Goal: Task Accomplishment & Management: Manage account settings

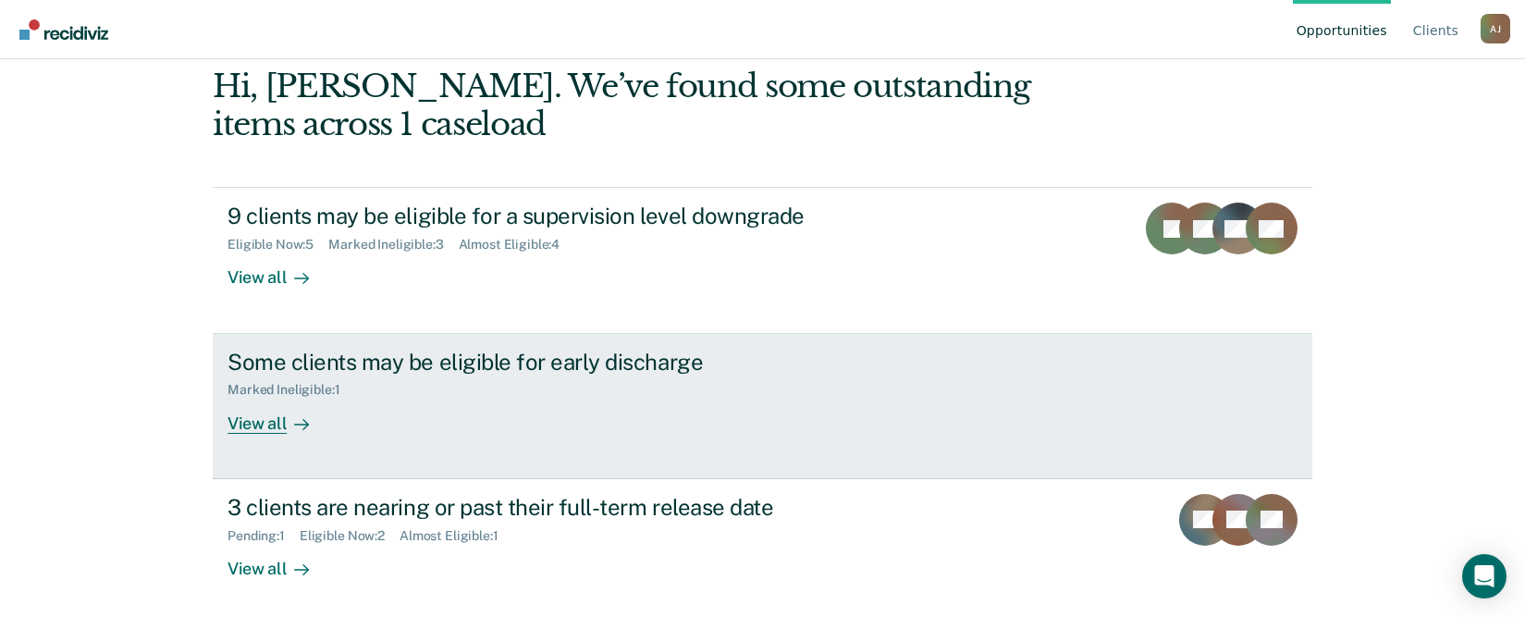
scroll to position [359, 0]
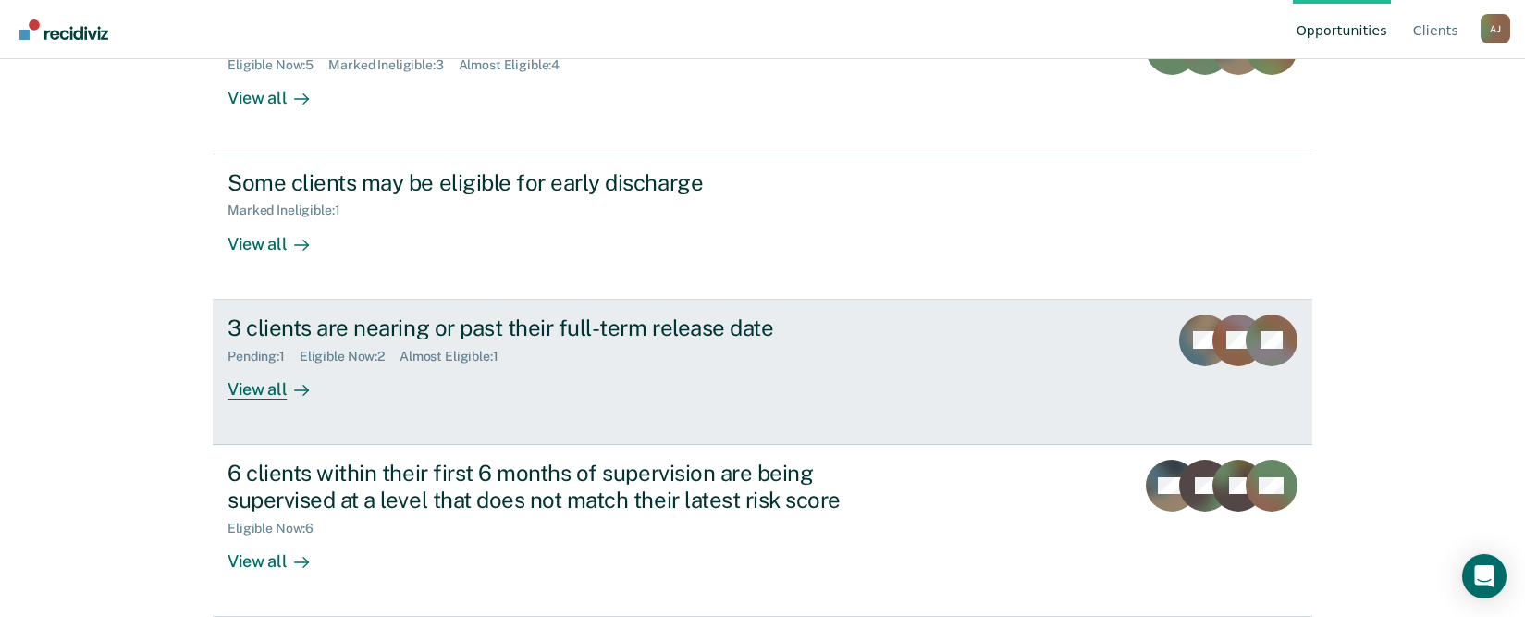
click at [238, 388] on div "View all" at bounding box center [280, 382] width 104 height 36
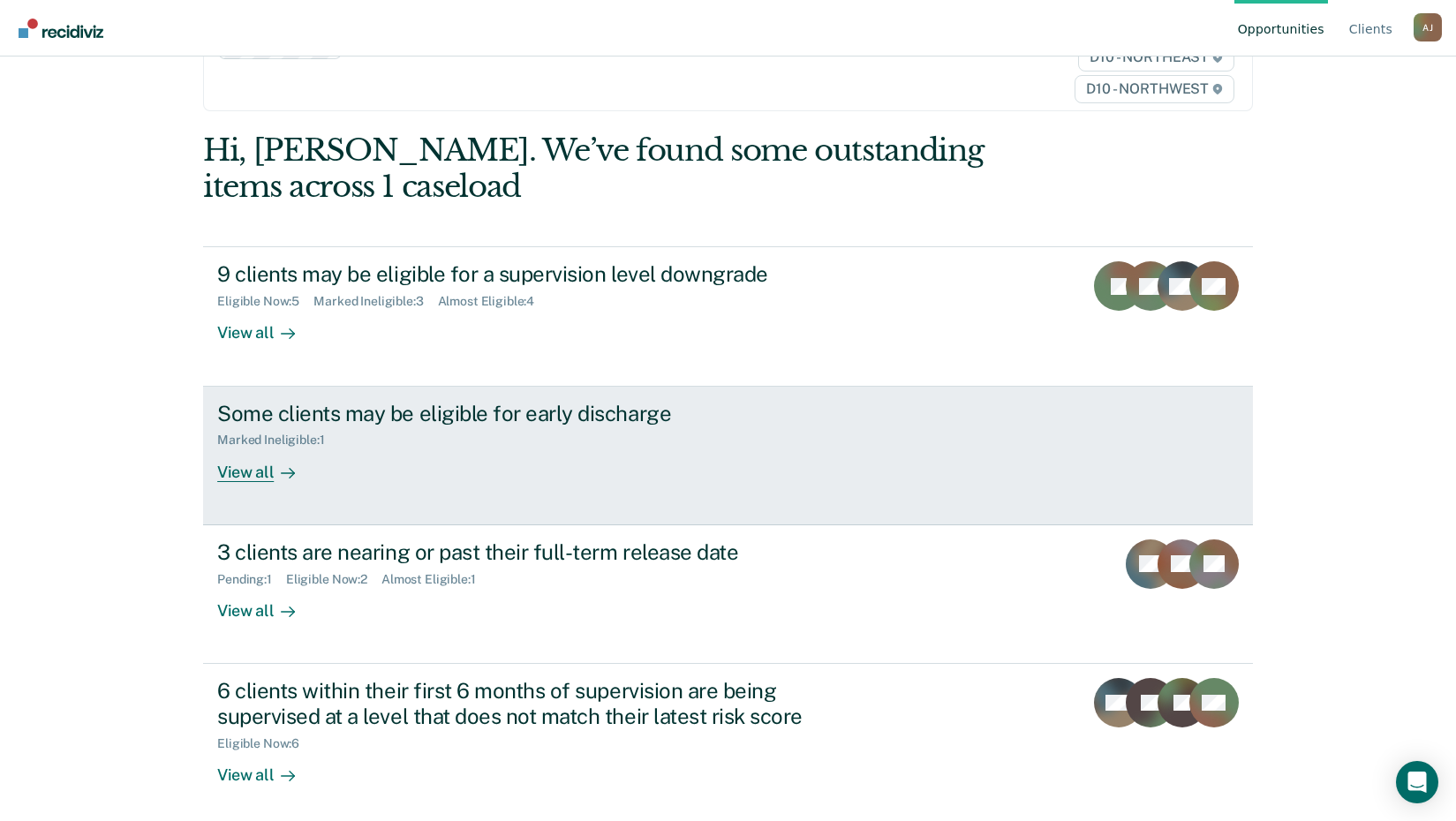
scroll to position [111, 0]
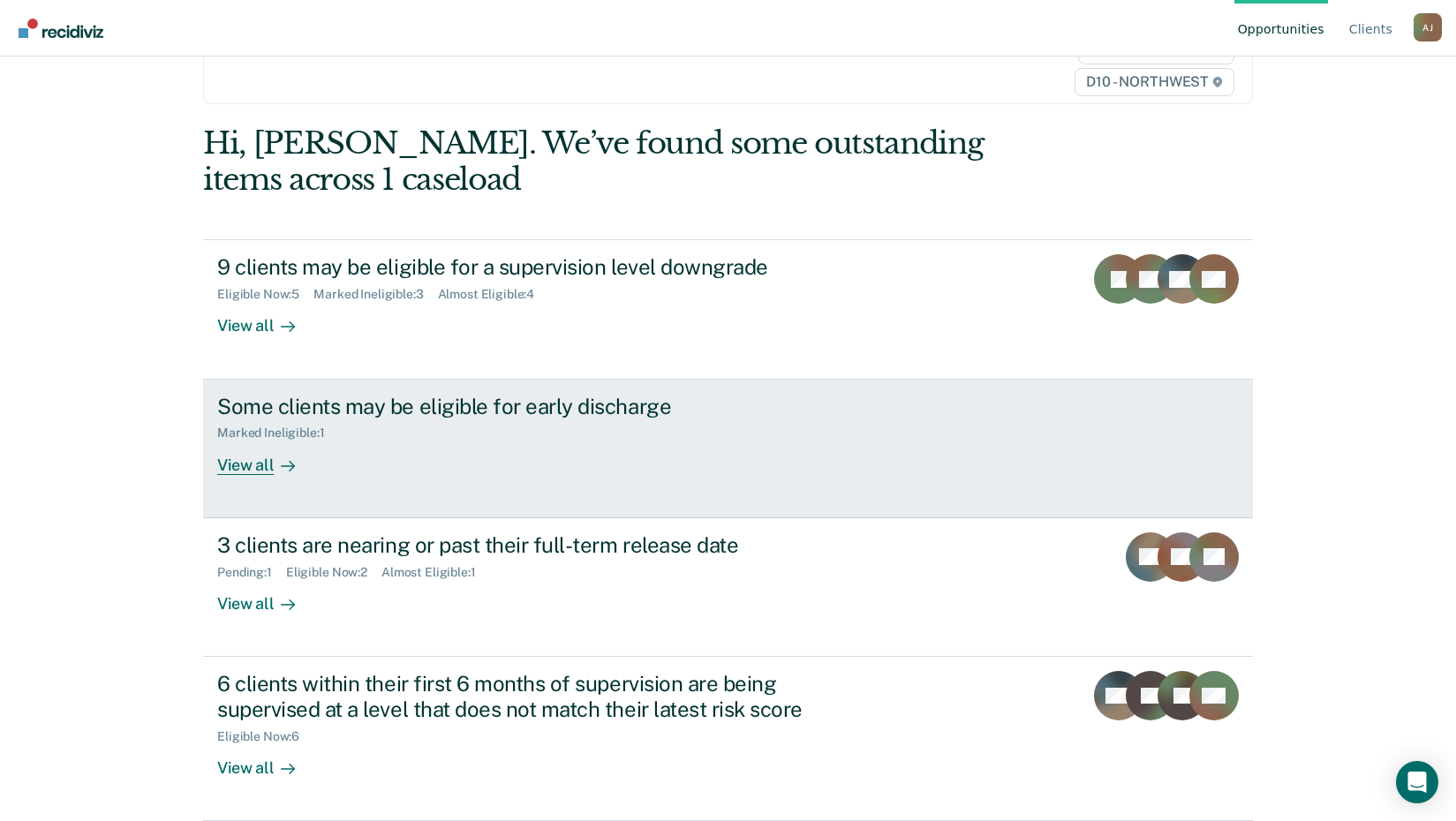
click at [230, 467] on div "View all" at bounding box center [267, 458] width 99 height 34
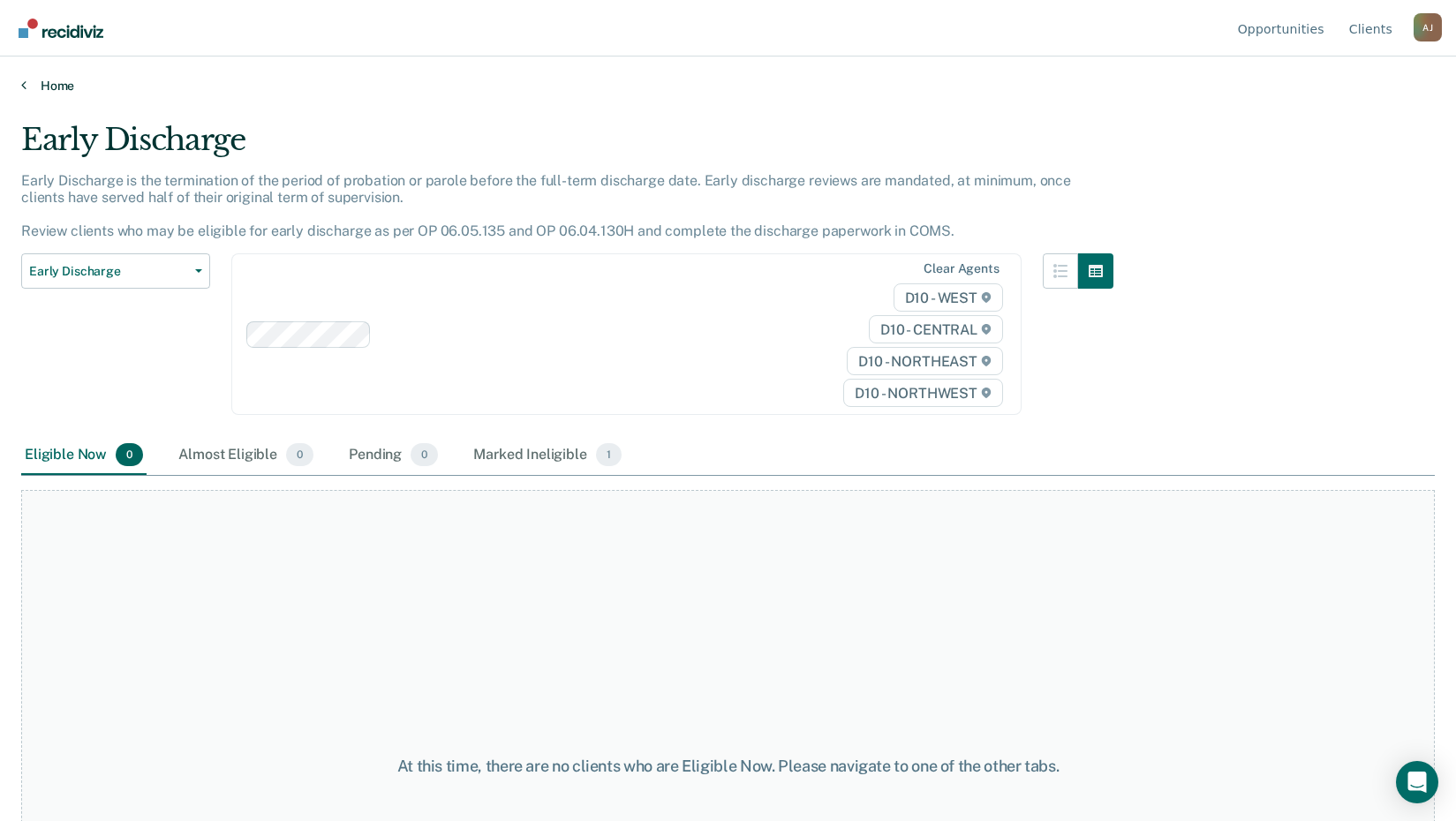
click at [26, 85] on icon at bounding box center [24, 84] width 6 height 14
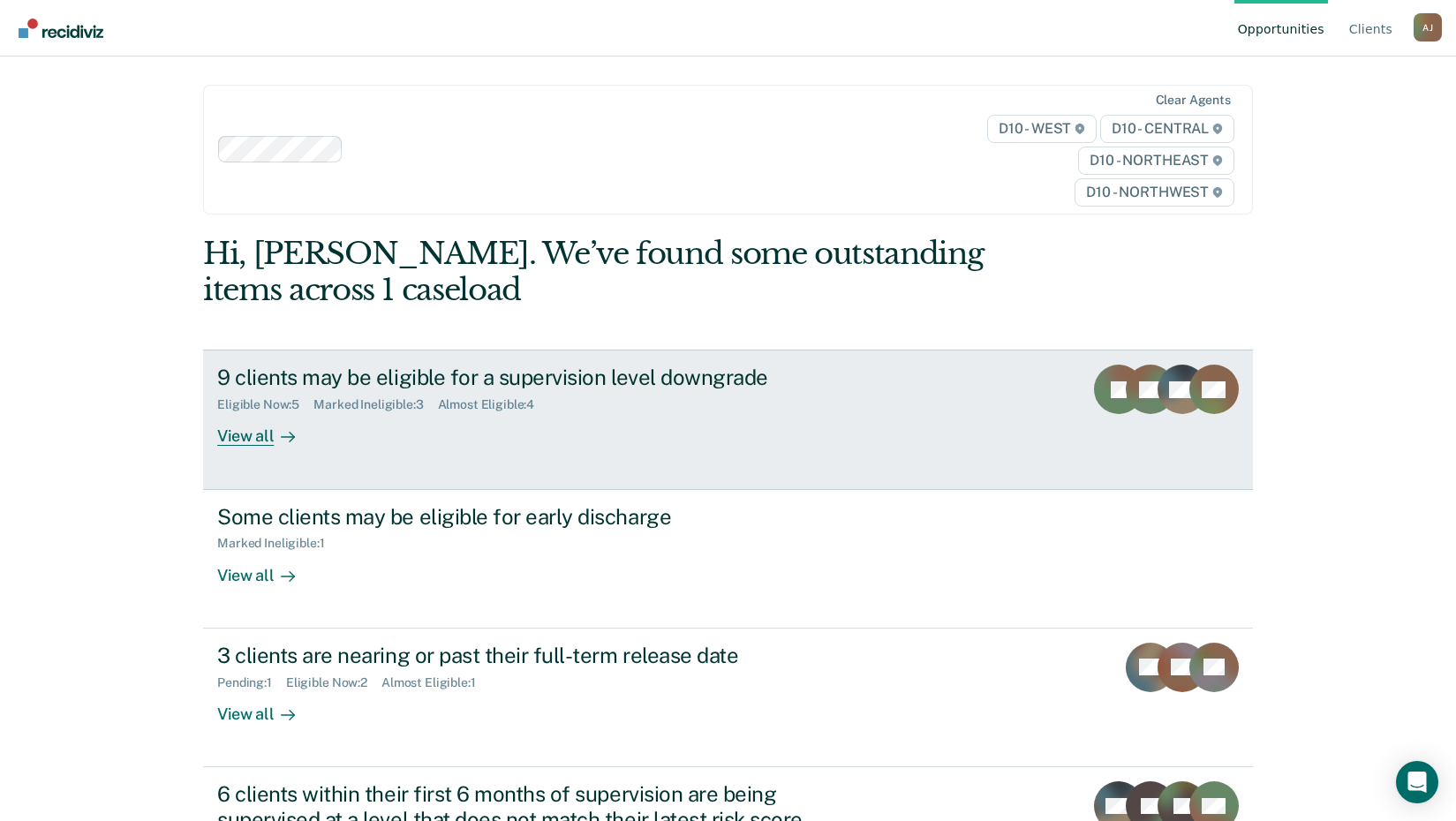
click at [233, 437] on div "View all" at bounding box center [267, 430] width 99 height 34
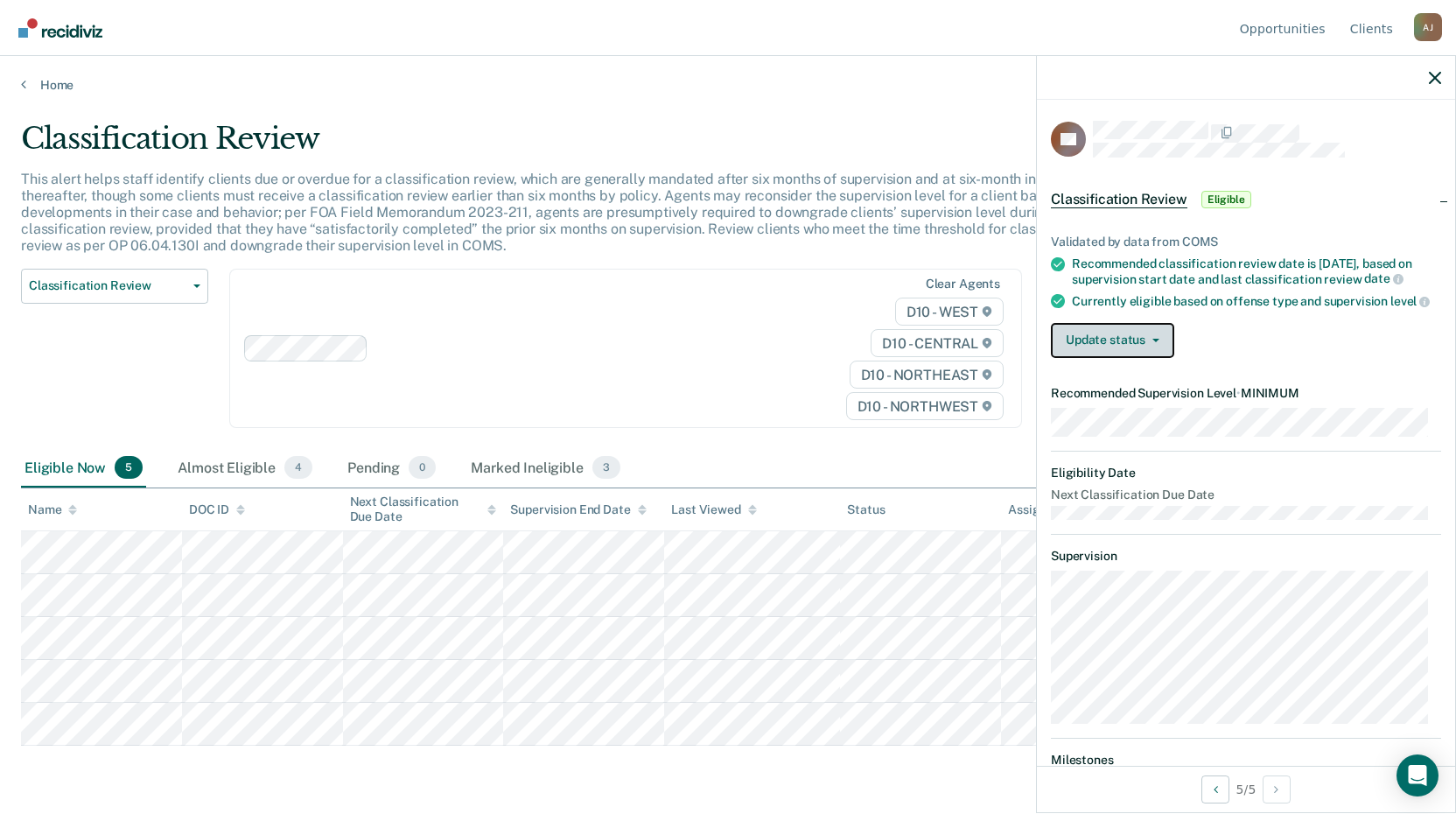
click at [1158, 345] on button "Update status" at bounding box center [1113, 340] width 123 height 35
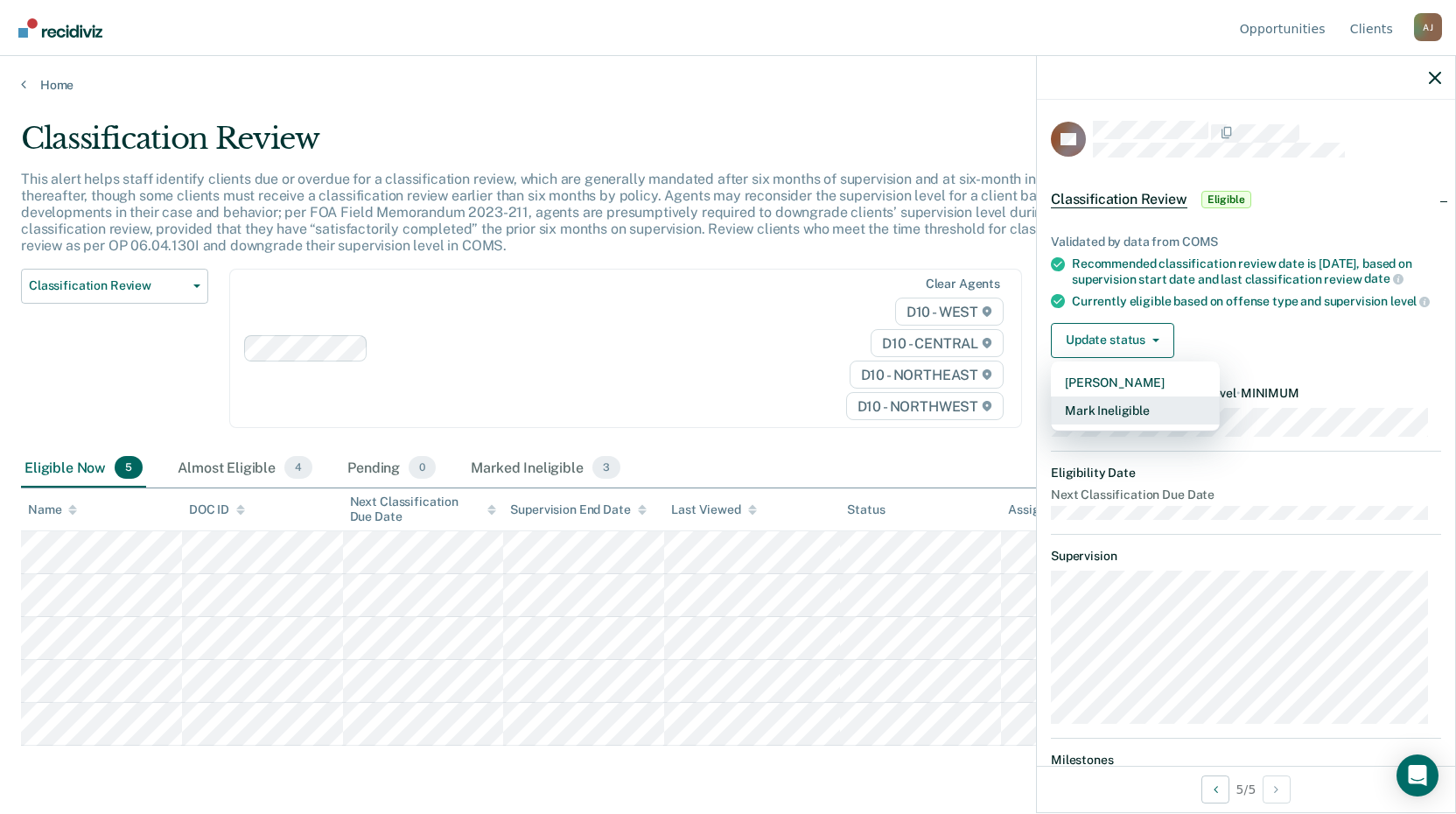
click at [1134, 421] on button "Mark Ineligible" at bounding box center [1135, 411] width 169 height 28
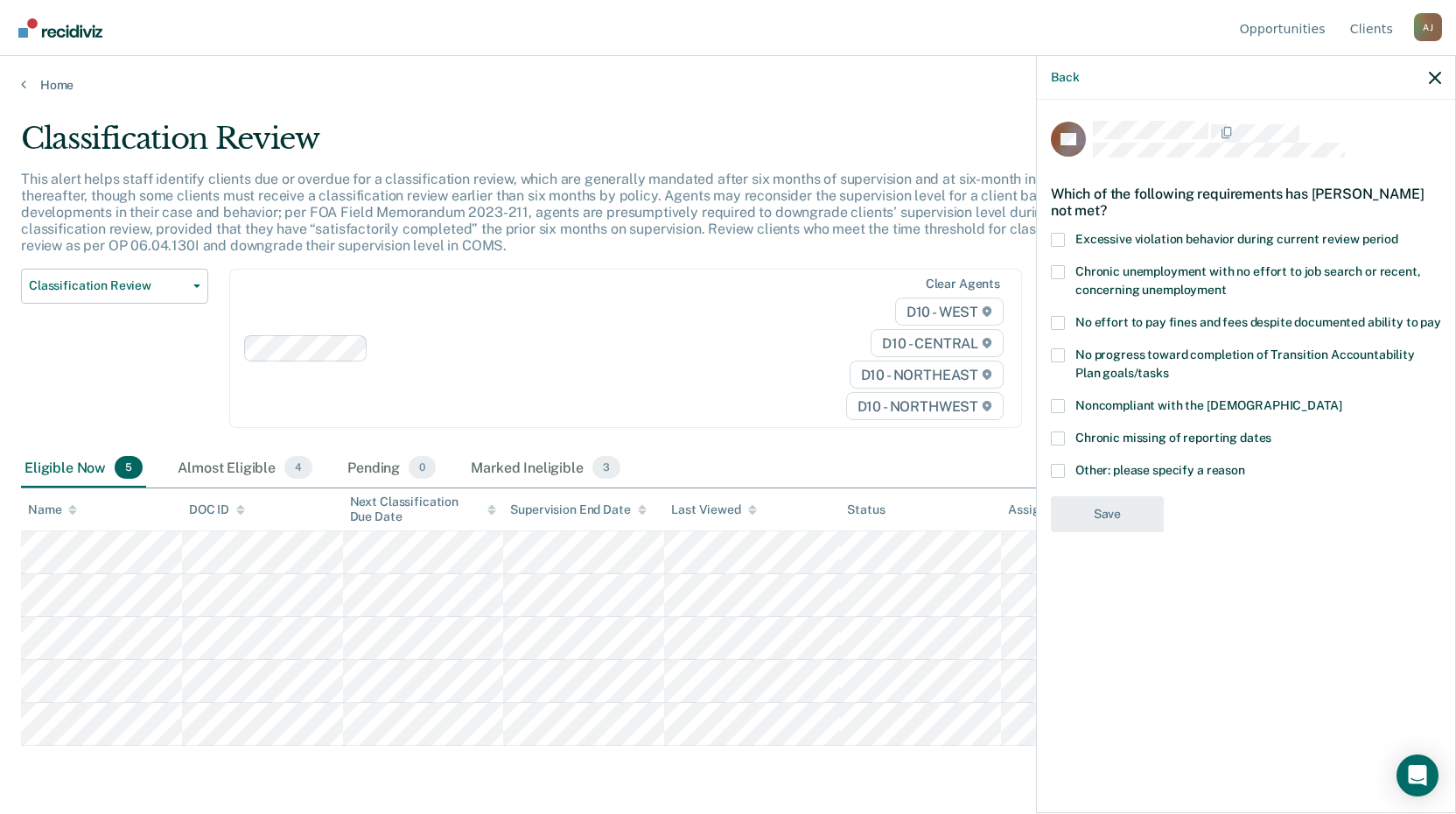
click at [1059, 471] on span at bounding box center [1058, 470] width 14 height 14
click at [1245, 464] on input "Other: please specify a reason" at bounding box center [1245, 464] width 0 height 0
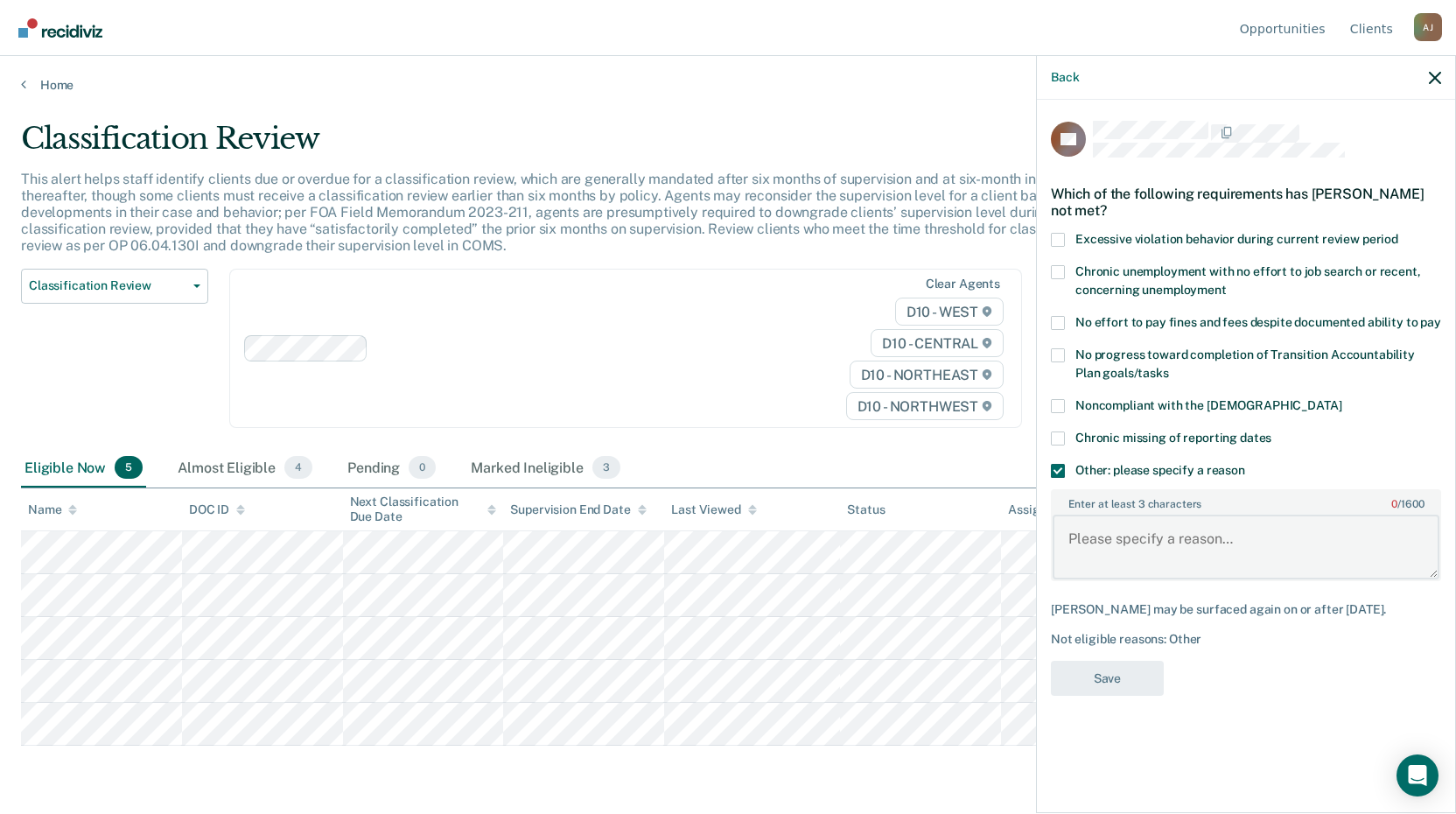
click at [1260, 537] on textarea "Enter at least 3 characters 0 / 1600" at bounding box center [1246, 547] width 387 height 64
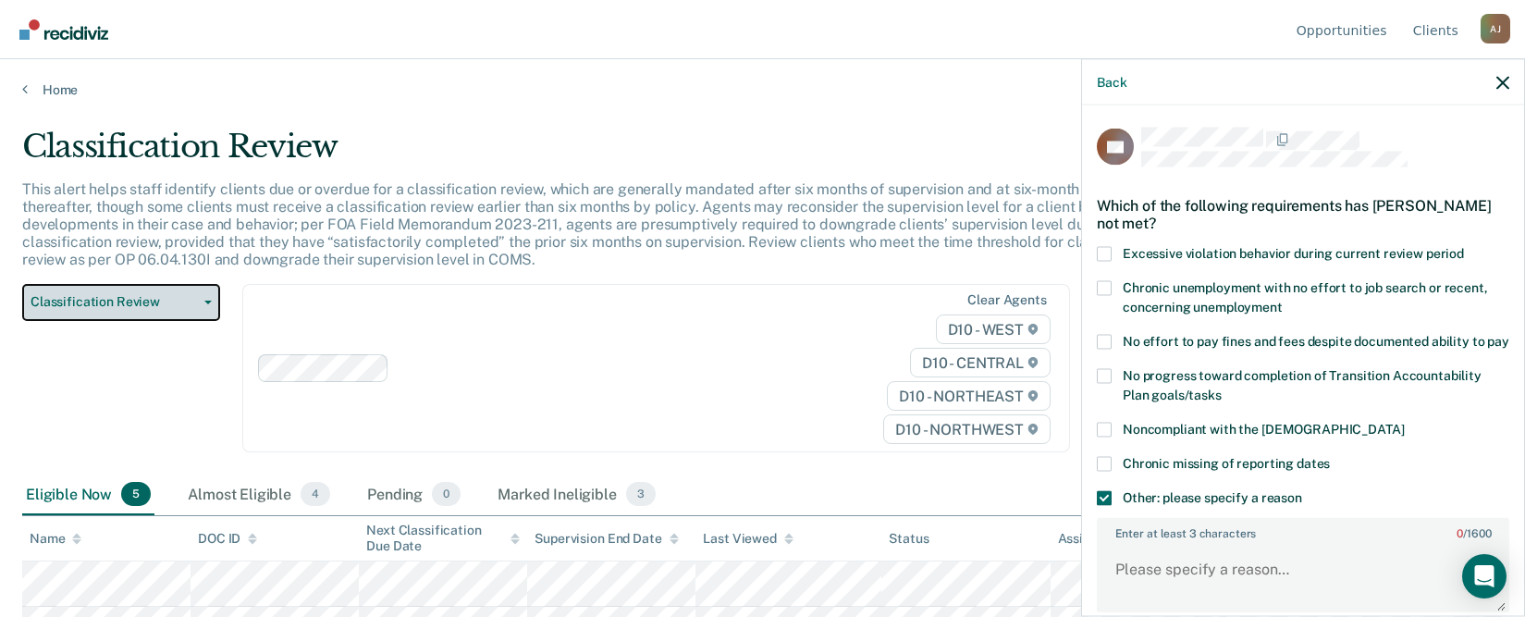
click at [208, 305] on button "Classification Review" at bounding box center [121, 302] width 198 height 37
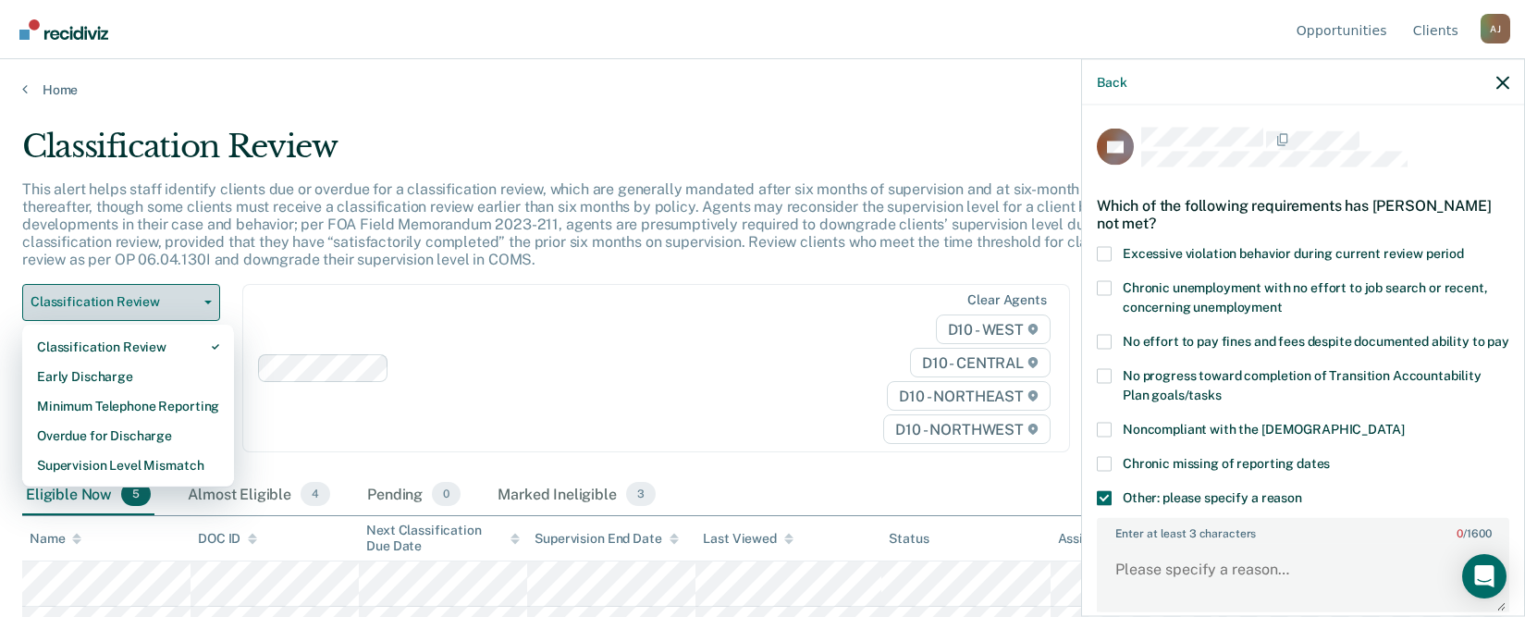
click at [208, 305] on button "Classification Review" at bounding box center [121, 302] width 198 height 37
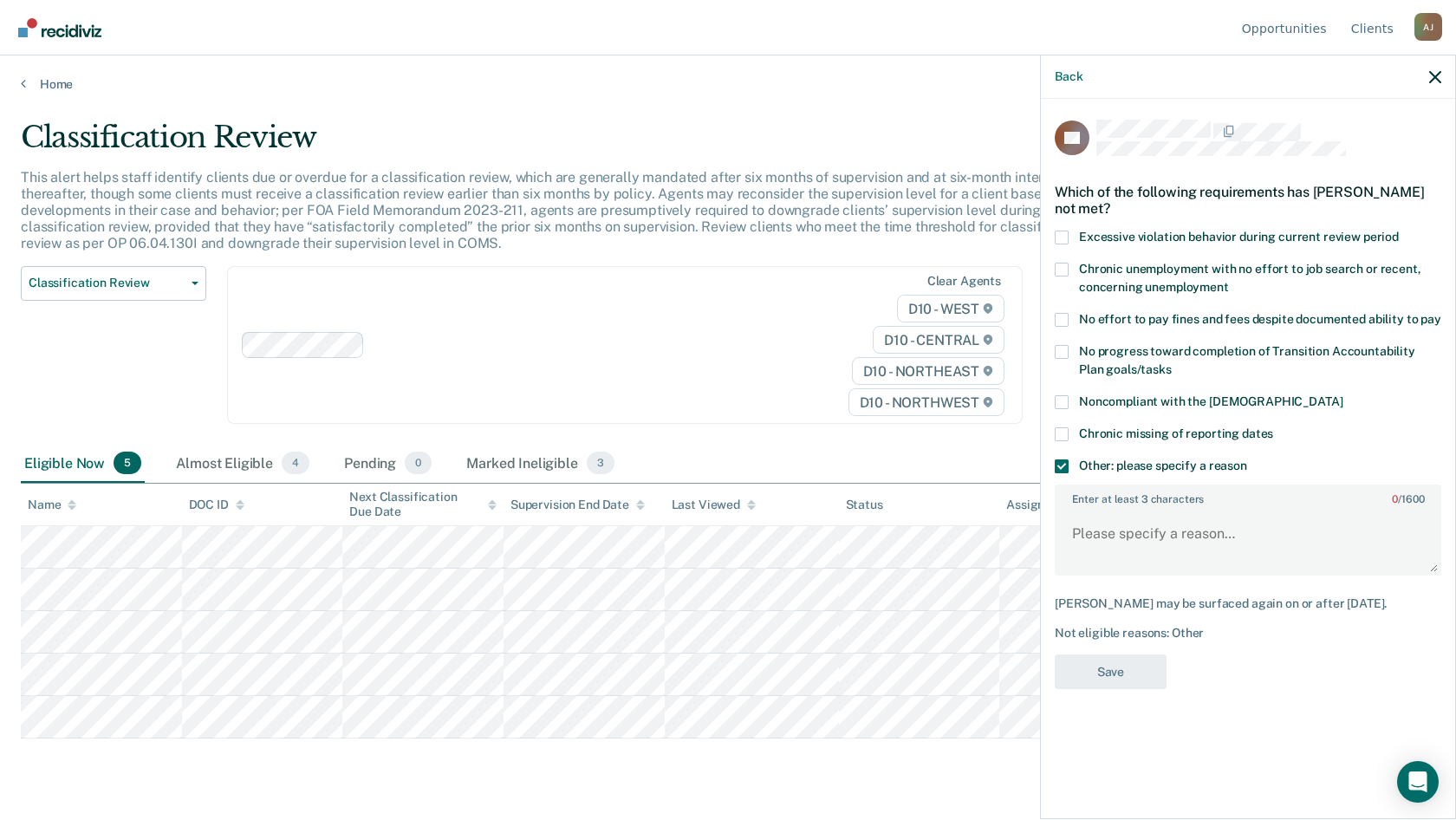
click at [18, 78] on div "Home" at bounding box center [728, 73] width 1456 height 37
click at [1248, 537] on textarea "Enter at least 3 characters 0 / 1600" at bounding box center [1248, 542] width 383 height 64
type textarea "Operating a vehicle Intoxicated or Impaired Causing Death"
click at [1094, 662] on button "Save" at bounding box center [1110, 672] width 111 height 36
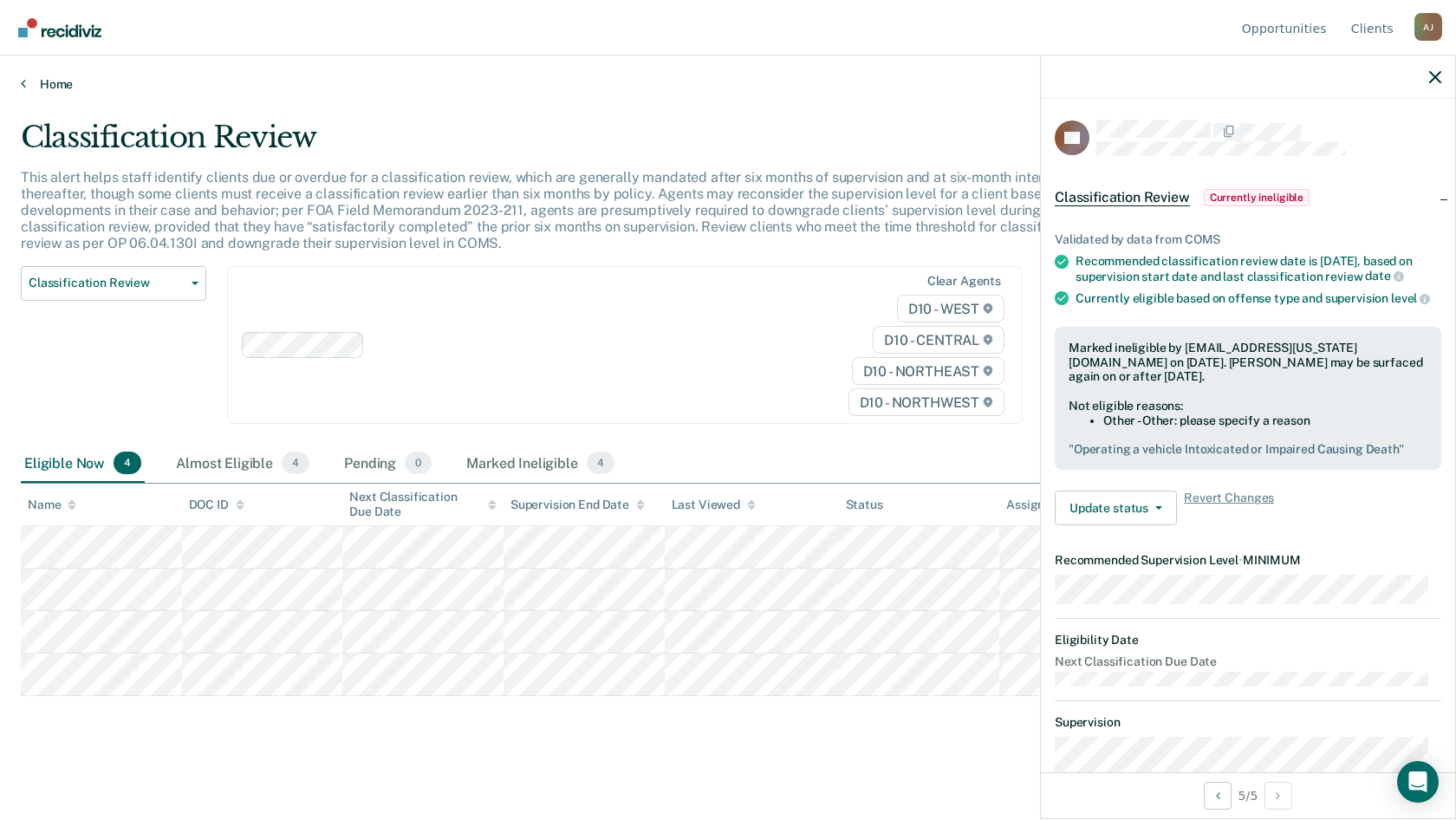
click at [22, 87] on icon at bounding box center [23, 82] width 6 height 14
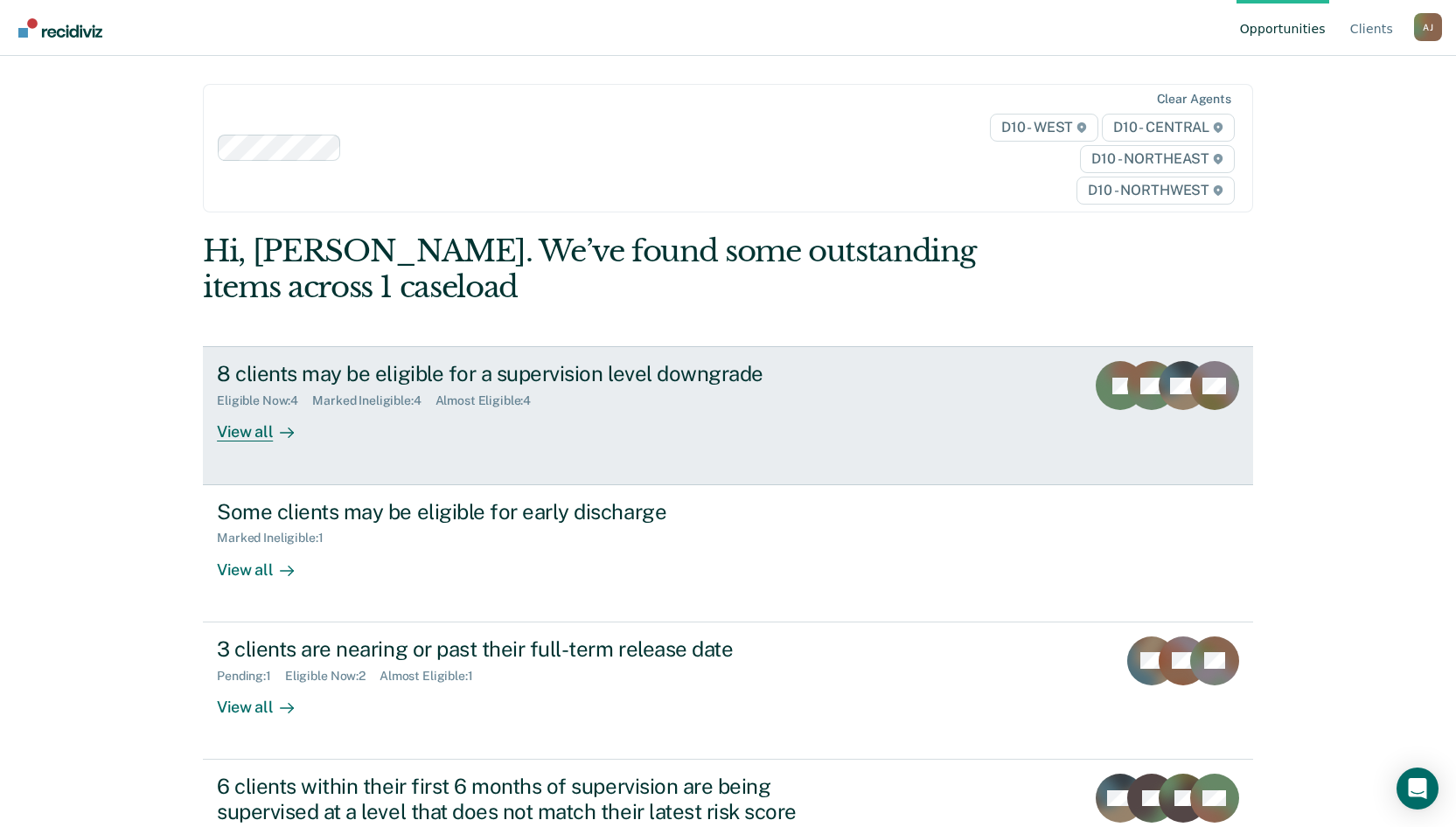
click at [241, 434] on div "View all" at bounding box center [266, 425] width 98 height 34
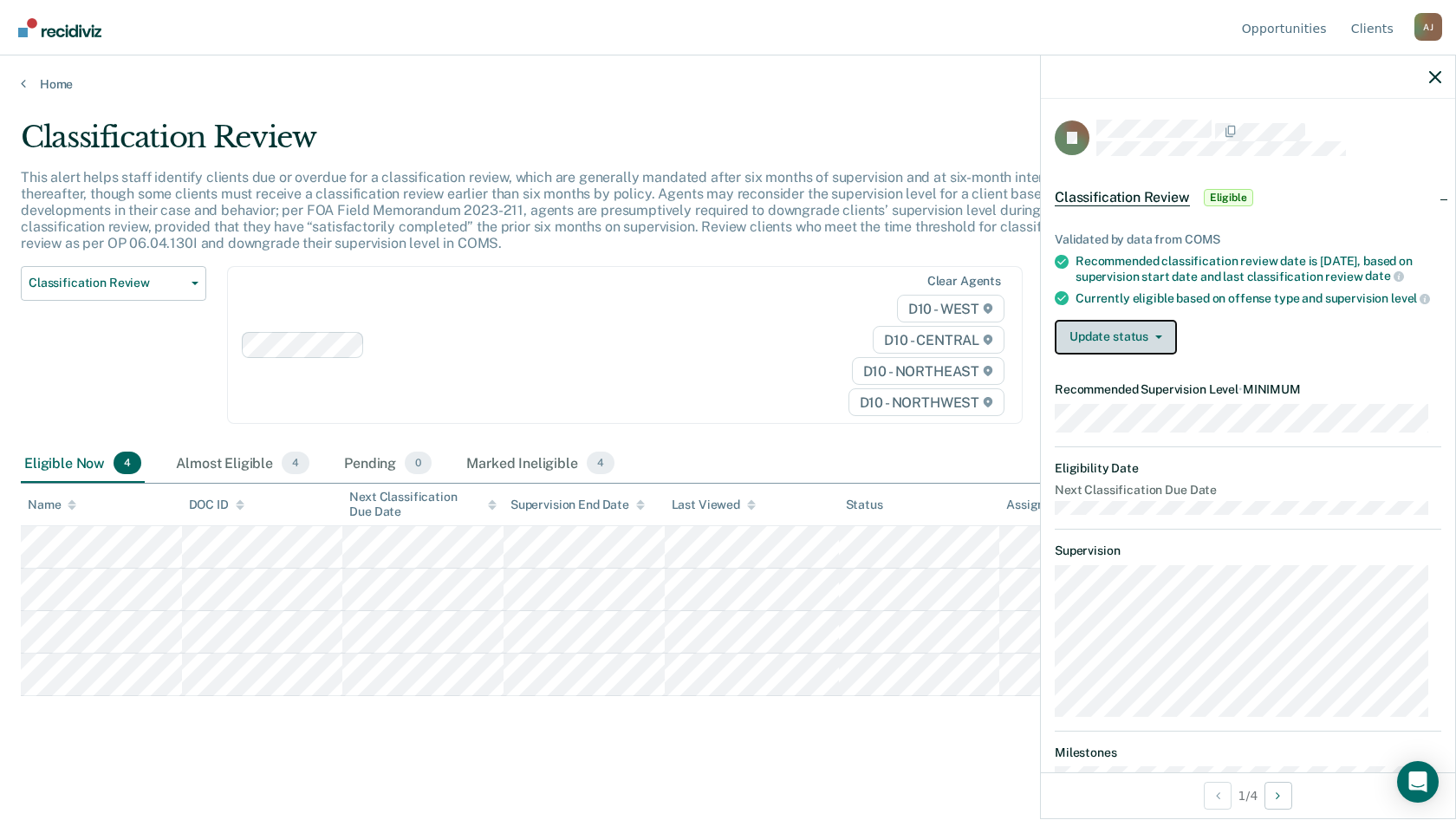
click at [1157, 344] on button "Update status" at bounding box center [1116, 336] width 122 height 35
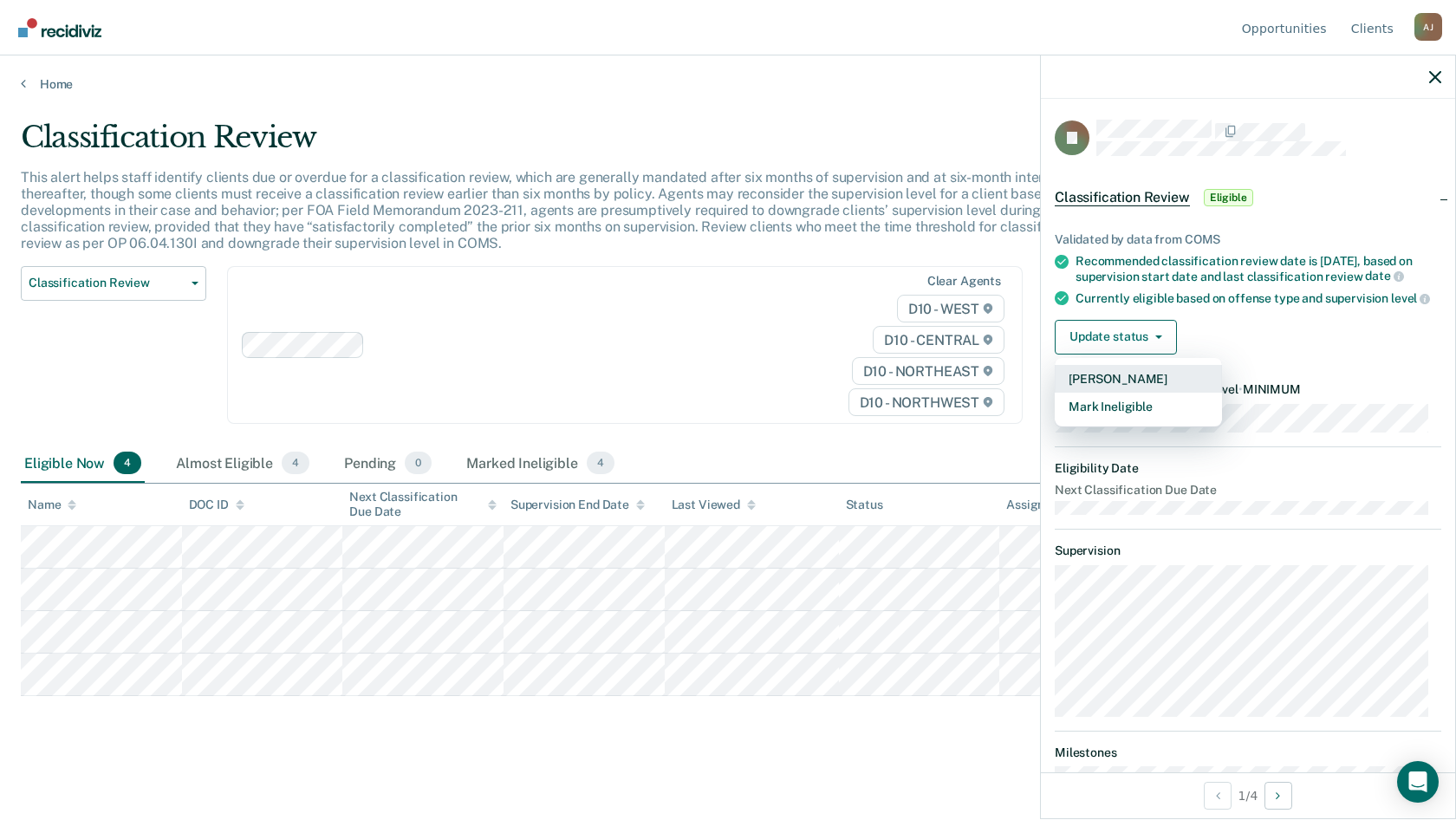
click at [1130, 385] on button "[PERSON_NAME]" at bounding box center [1138, 379] width 168 height 28
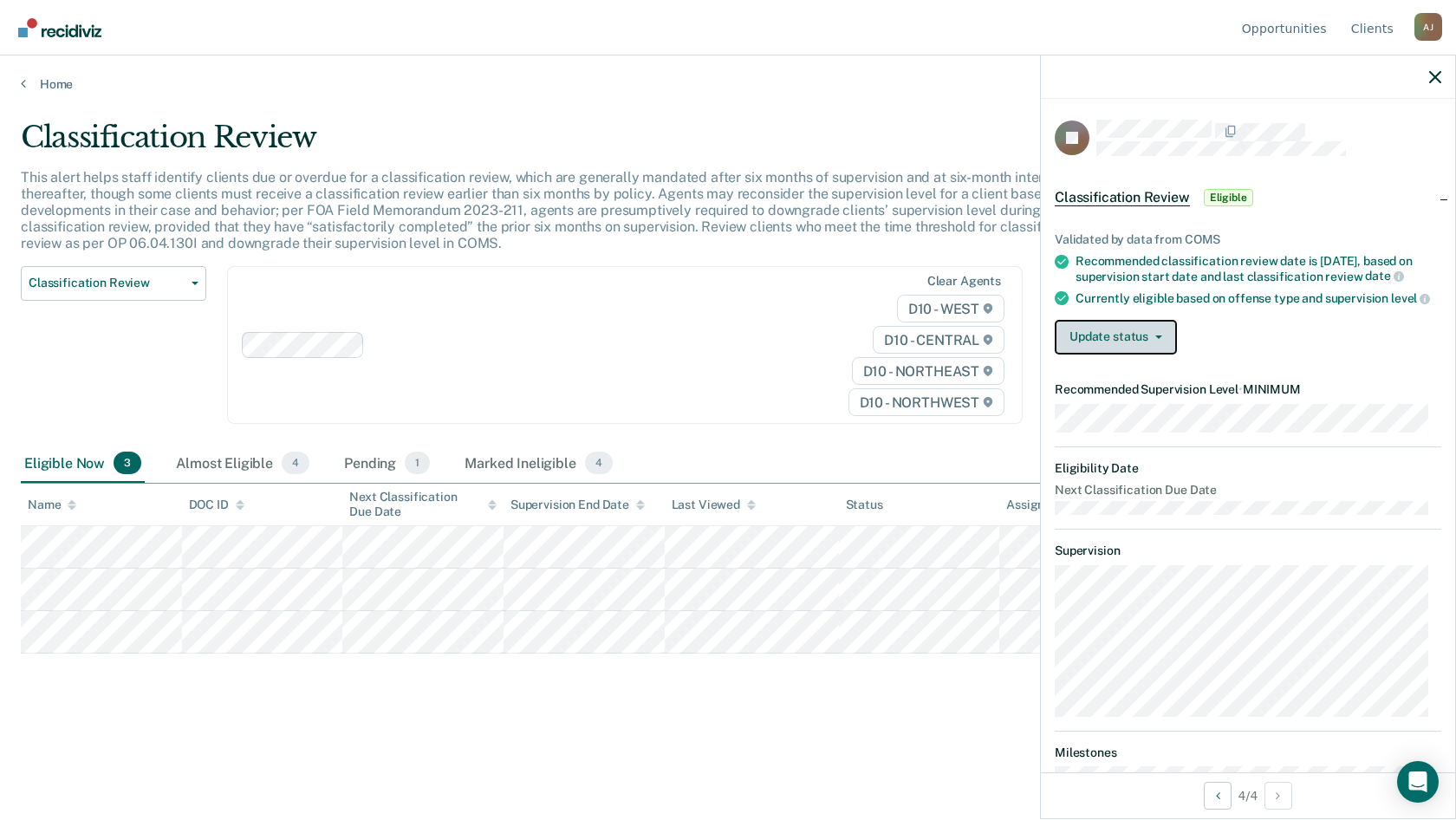
click at [1162, 347] on button "Update status" at bounding box center [1116, 336] width 122 height 35
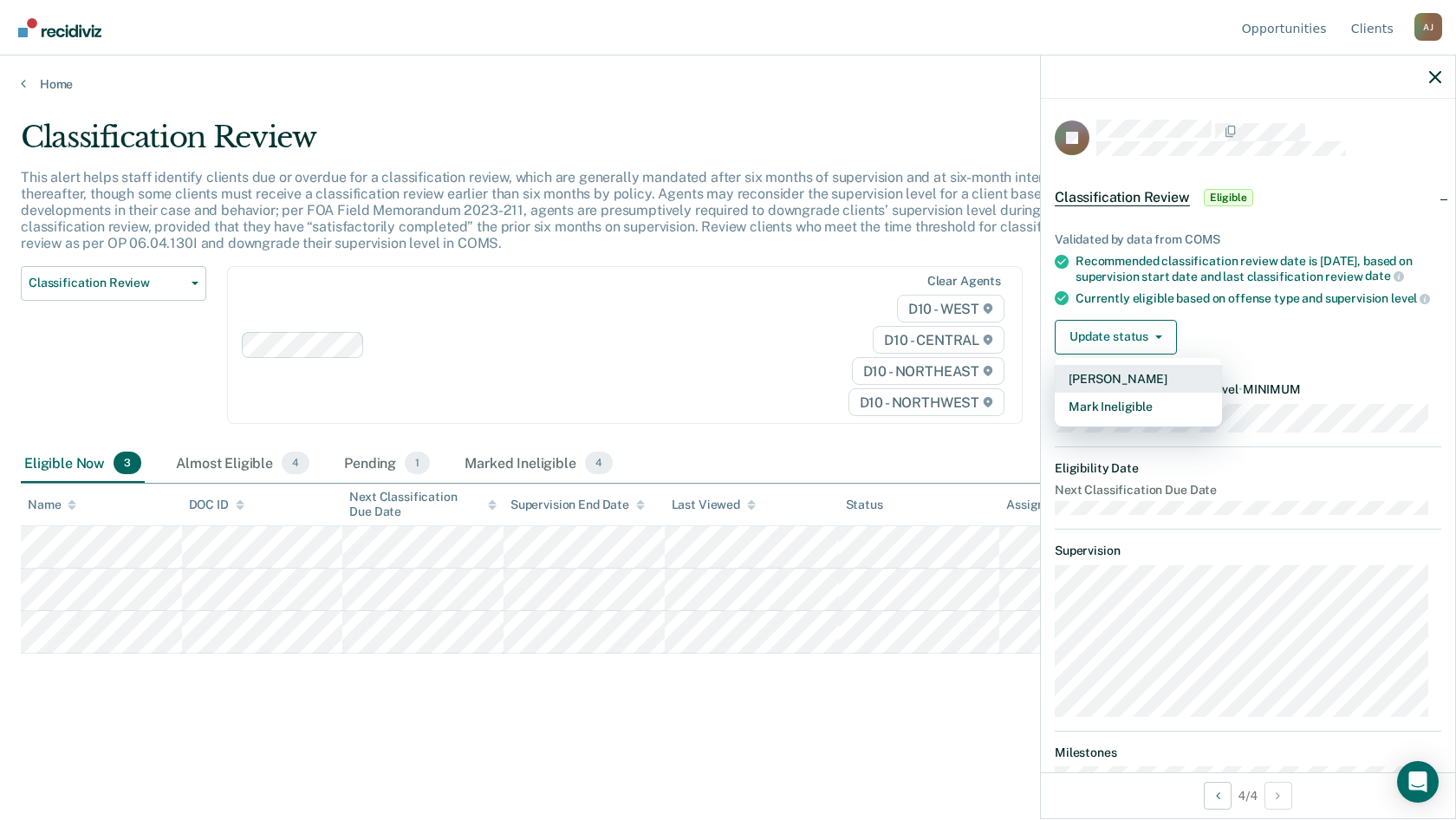
click at [1123, 393] on button "[PERSON_NAME]" at bounding box center [1138, 379] width 168 height 28
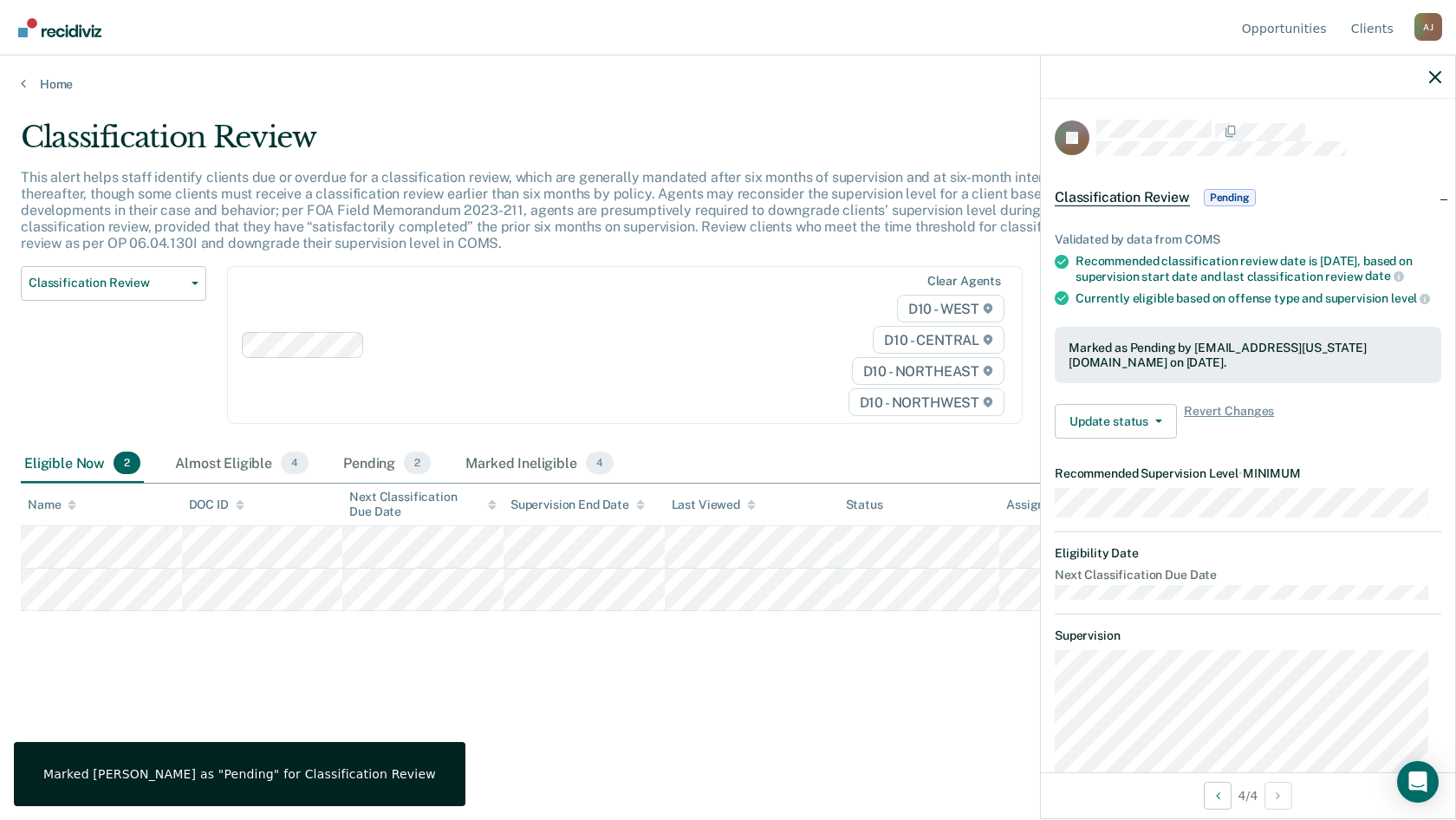
click at [712, 700] on div "Classification Review This alert helps staff identify clients due or overdue fo…" at bounding box center [728, 433] width 1415 height 626
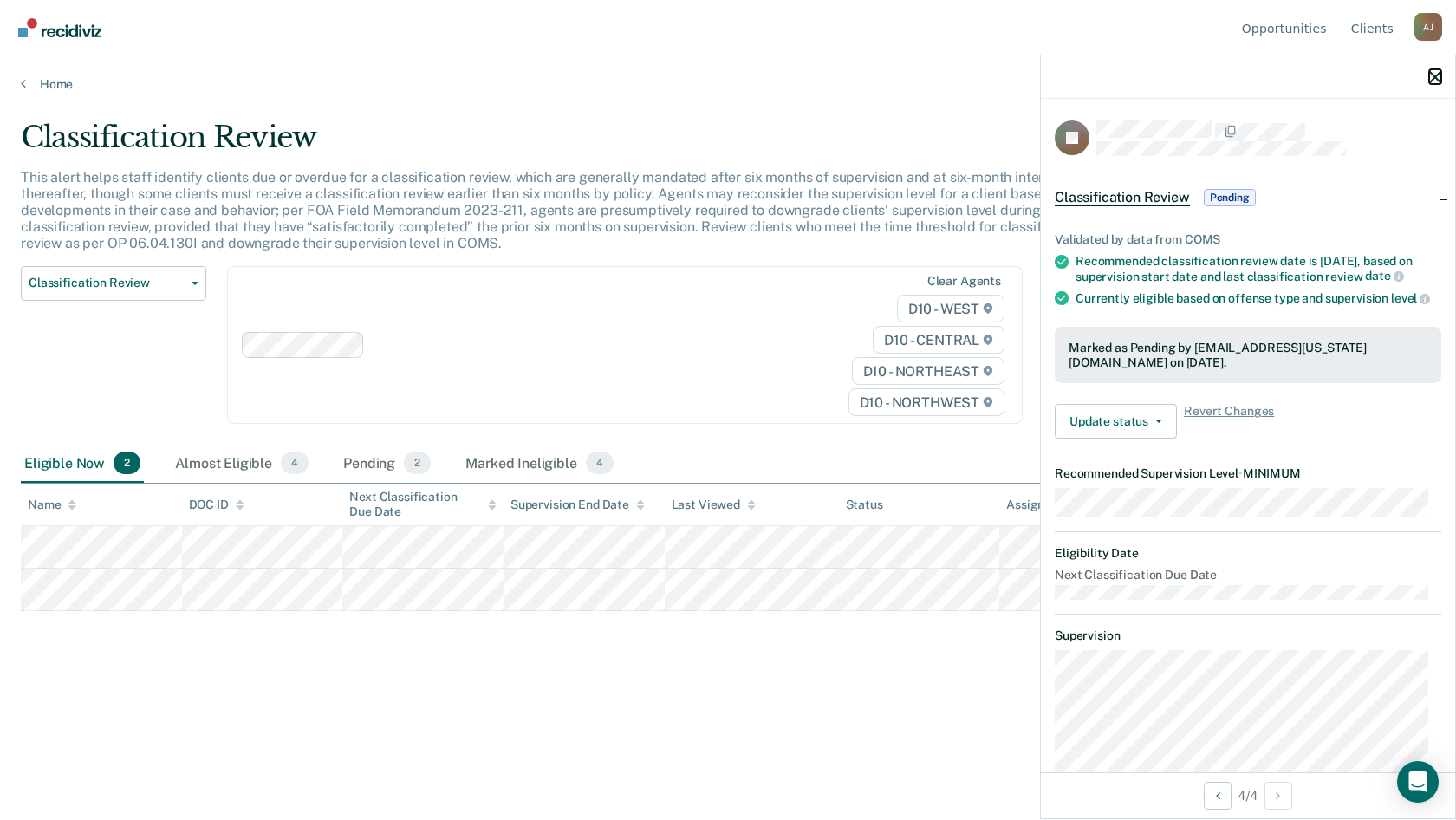
click at [1438, 78] on icon "button" at bounding box center [1434, 77] width 12 height 12
